Goal: Contribute content

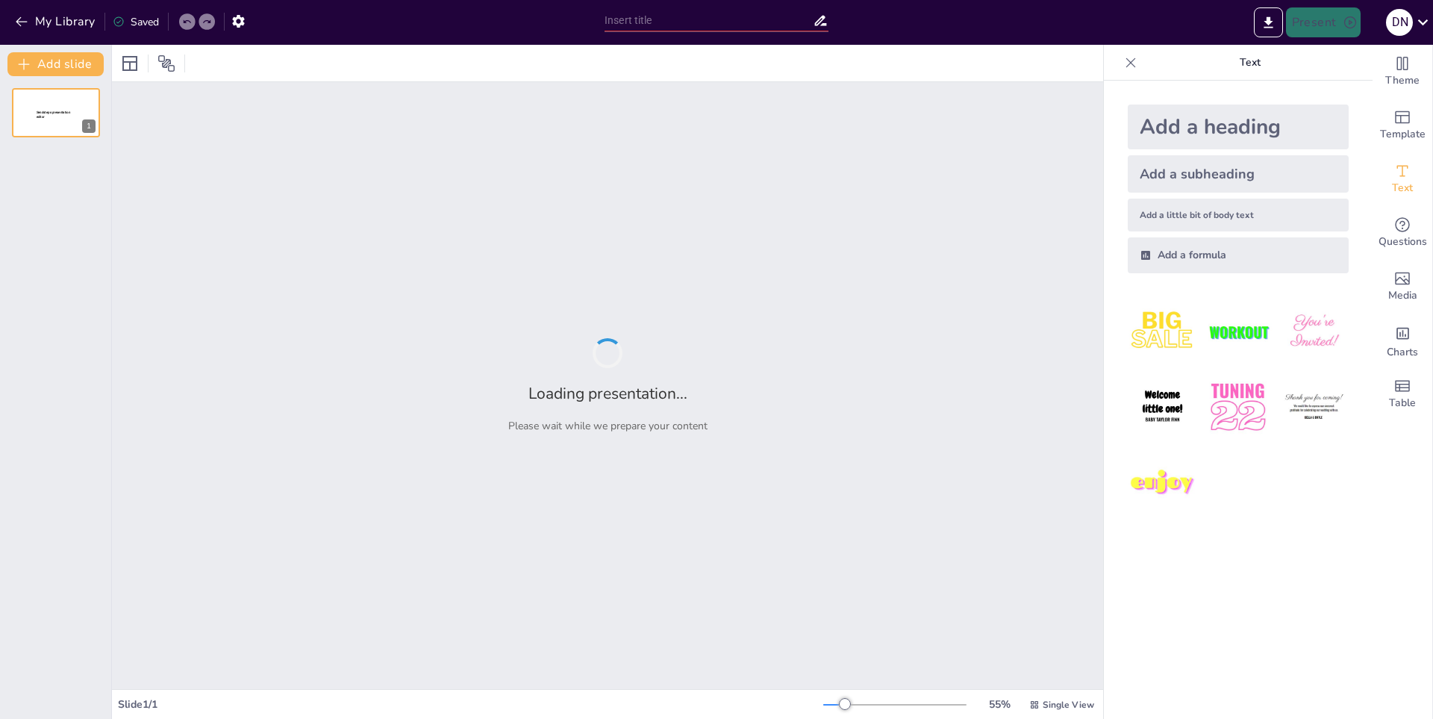
type input "La Evolución del Fútbol a lo Largo de la Historia"
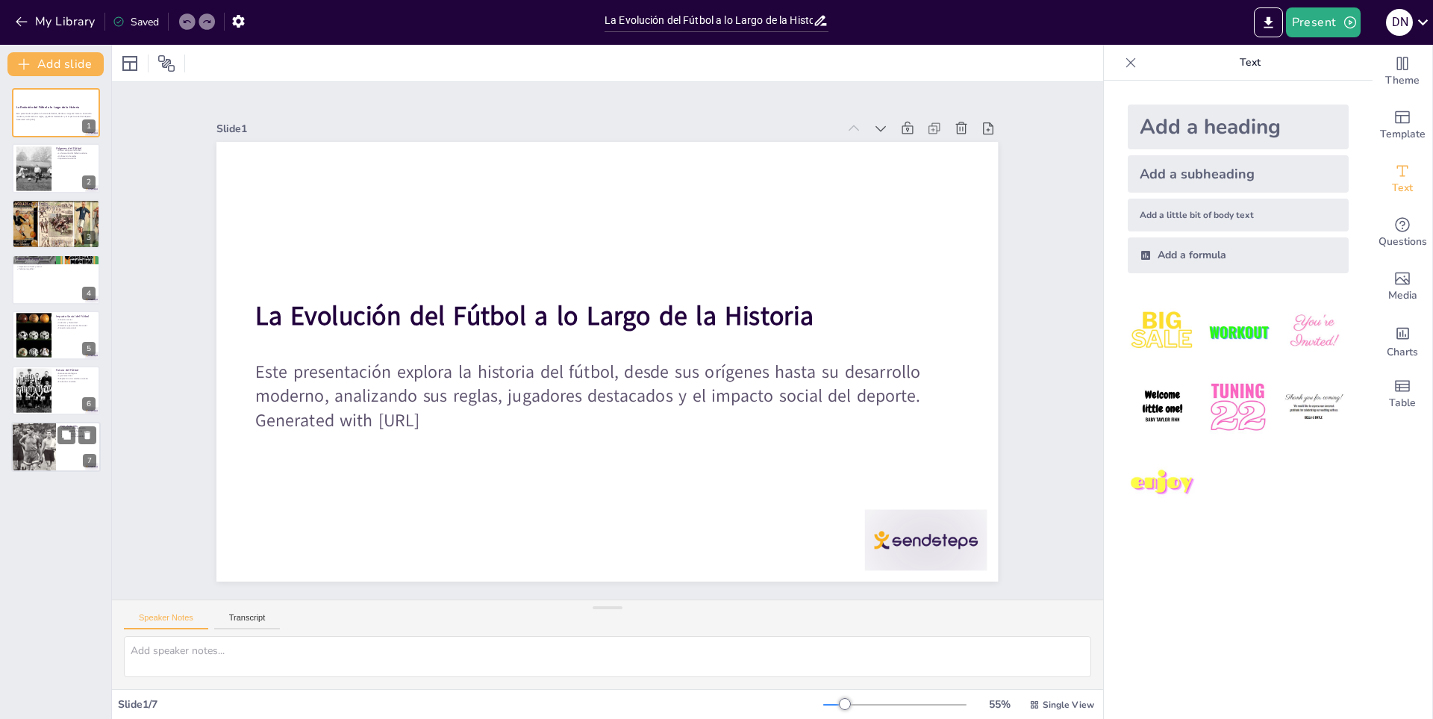
click at [40, 439] on div at bounding box center [33, 446] width 99 height 49
type textarea "Reflexionar sobre la historia del fútbol nos ayuda a entender cómo ha llegado a…"
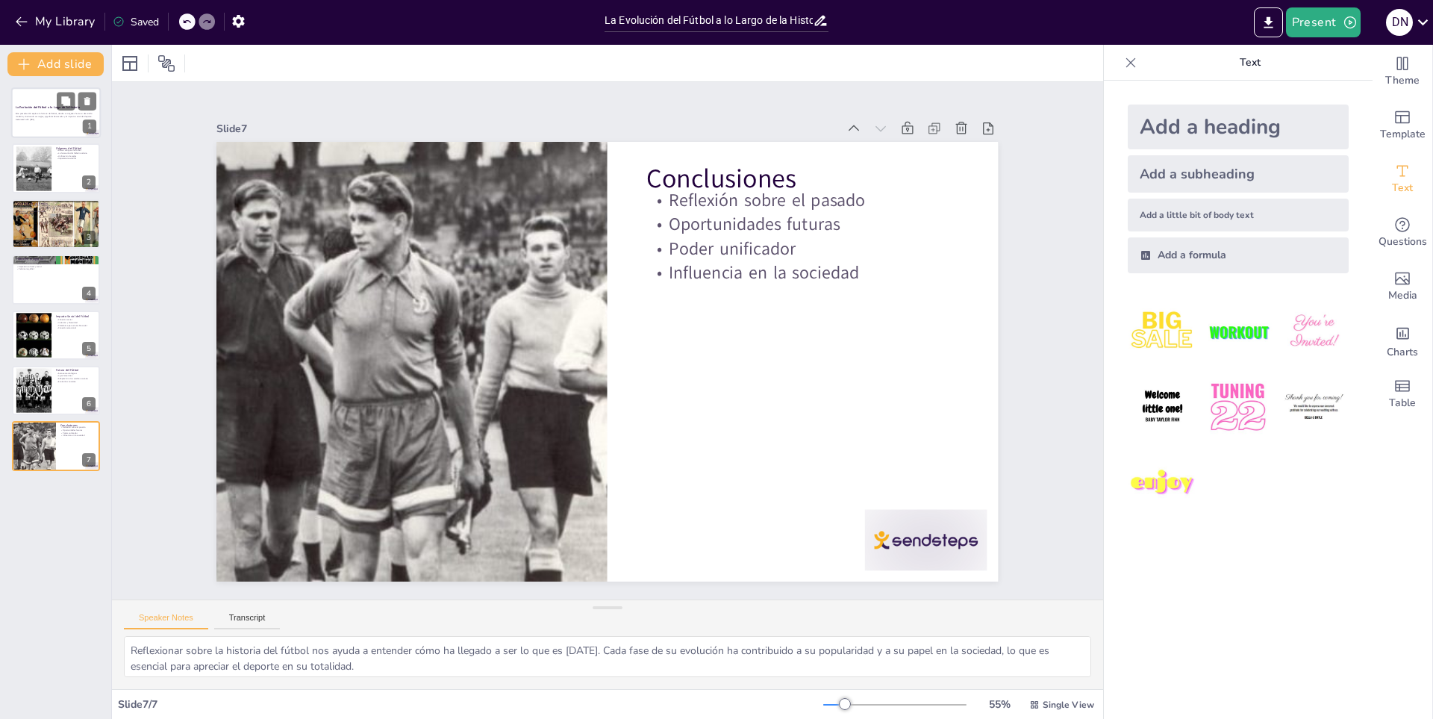
click at [54, 116] on p "Este presentación explora la historia del fútbol, desde sus orígenes hasta su d…" at bounding box center [56, 115] width 81 height 5
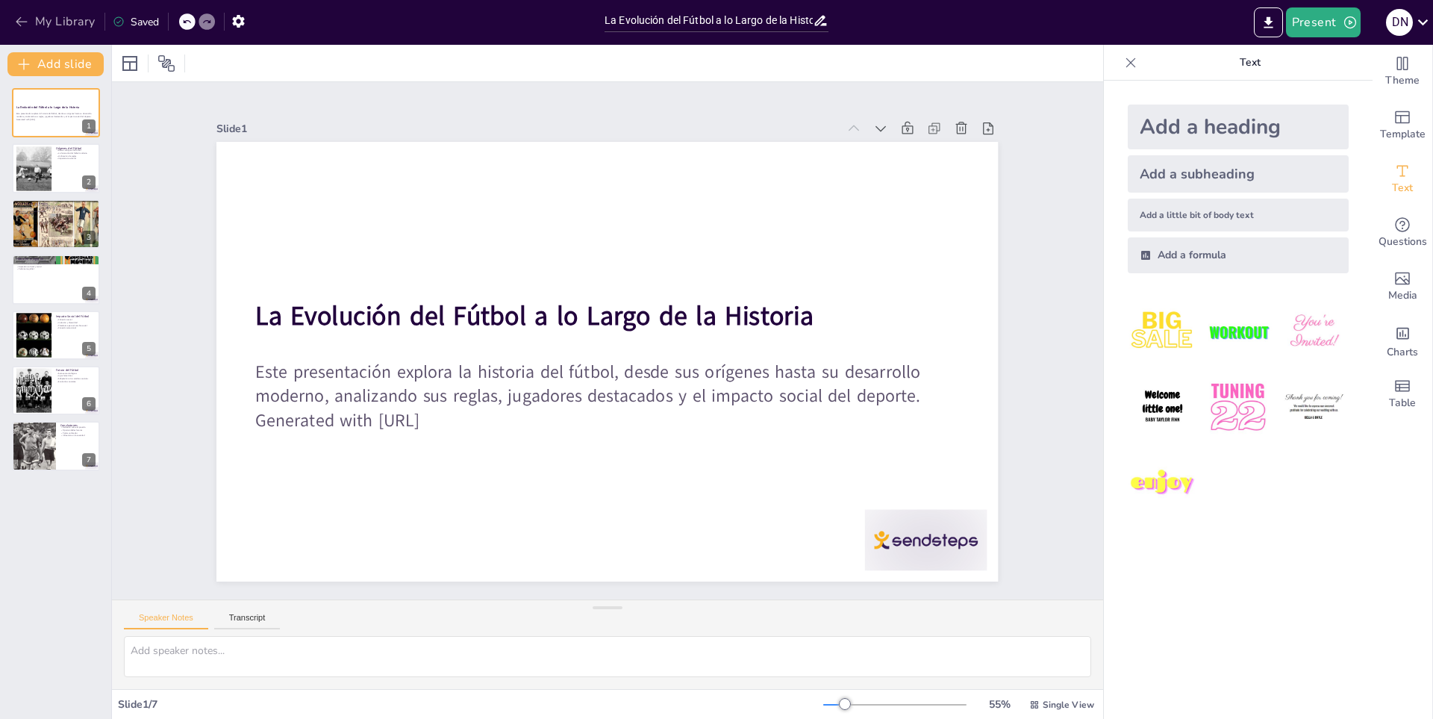
click at [49, 19] on button "My Library" at bounding box center [56, 22] width 90 height 24
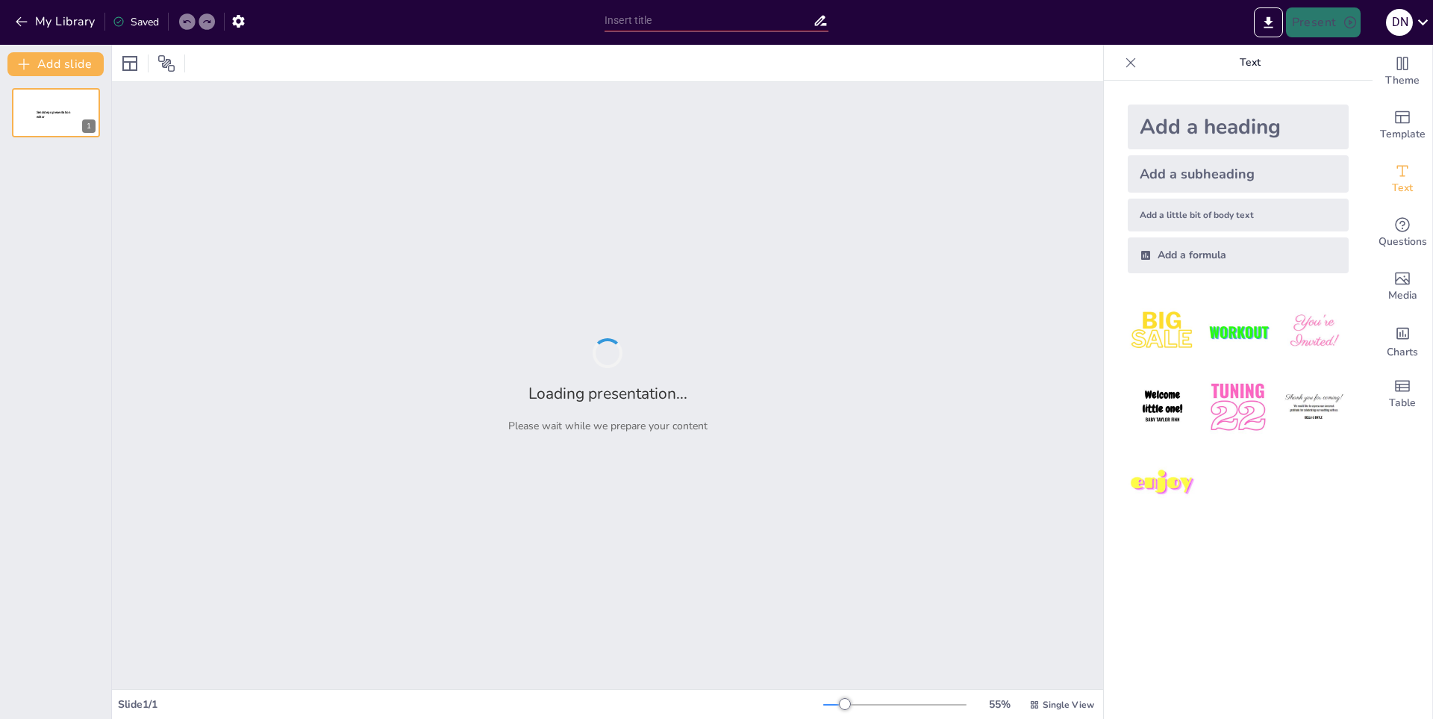
type input "El Pan en la Cultura y Tradiciones"
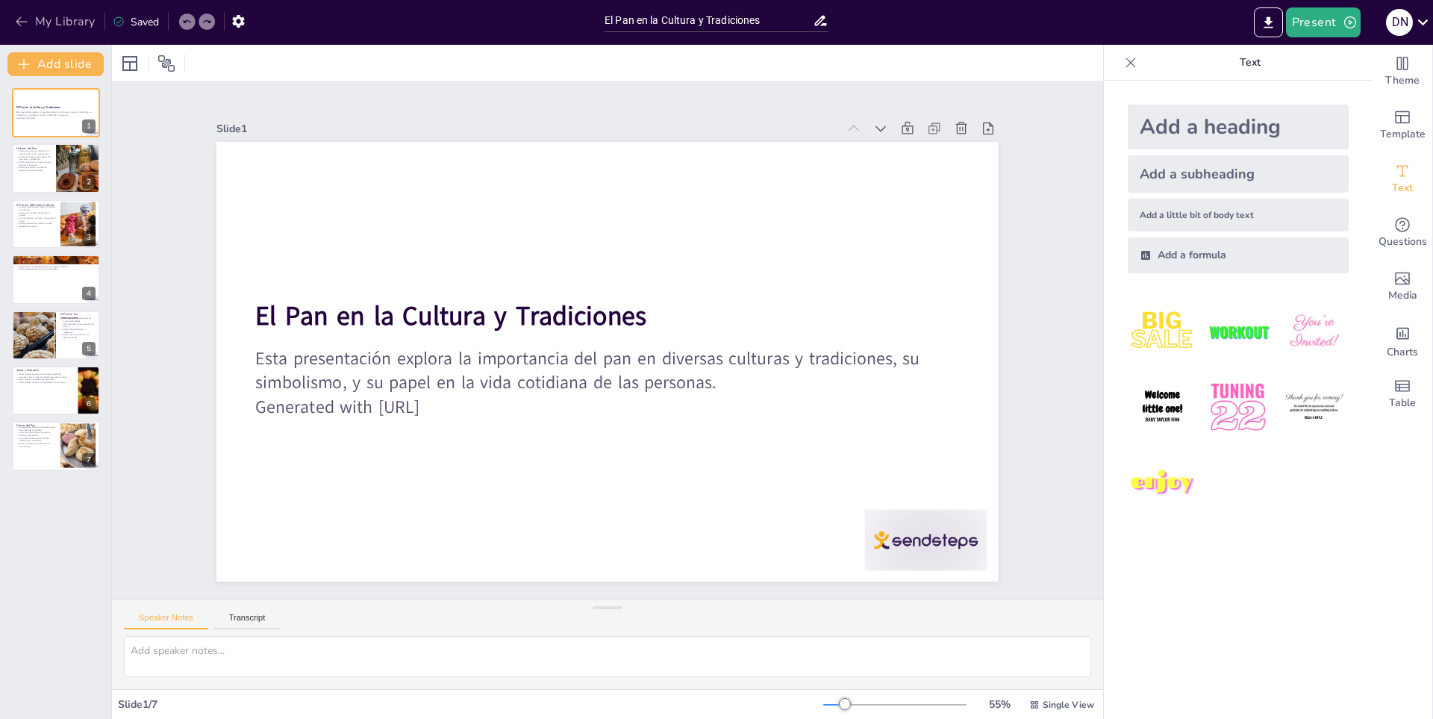
click at [64, 19] on button "My Library" at bounding box center [56, 22] width 90 height 24
